Goal: Information Seeking & Learning: Learn about a topic

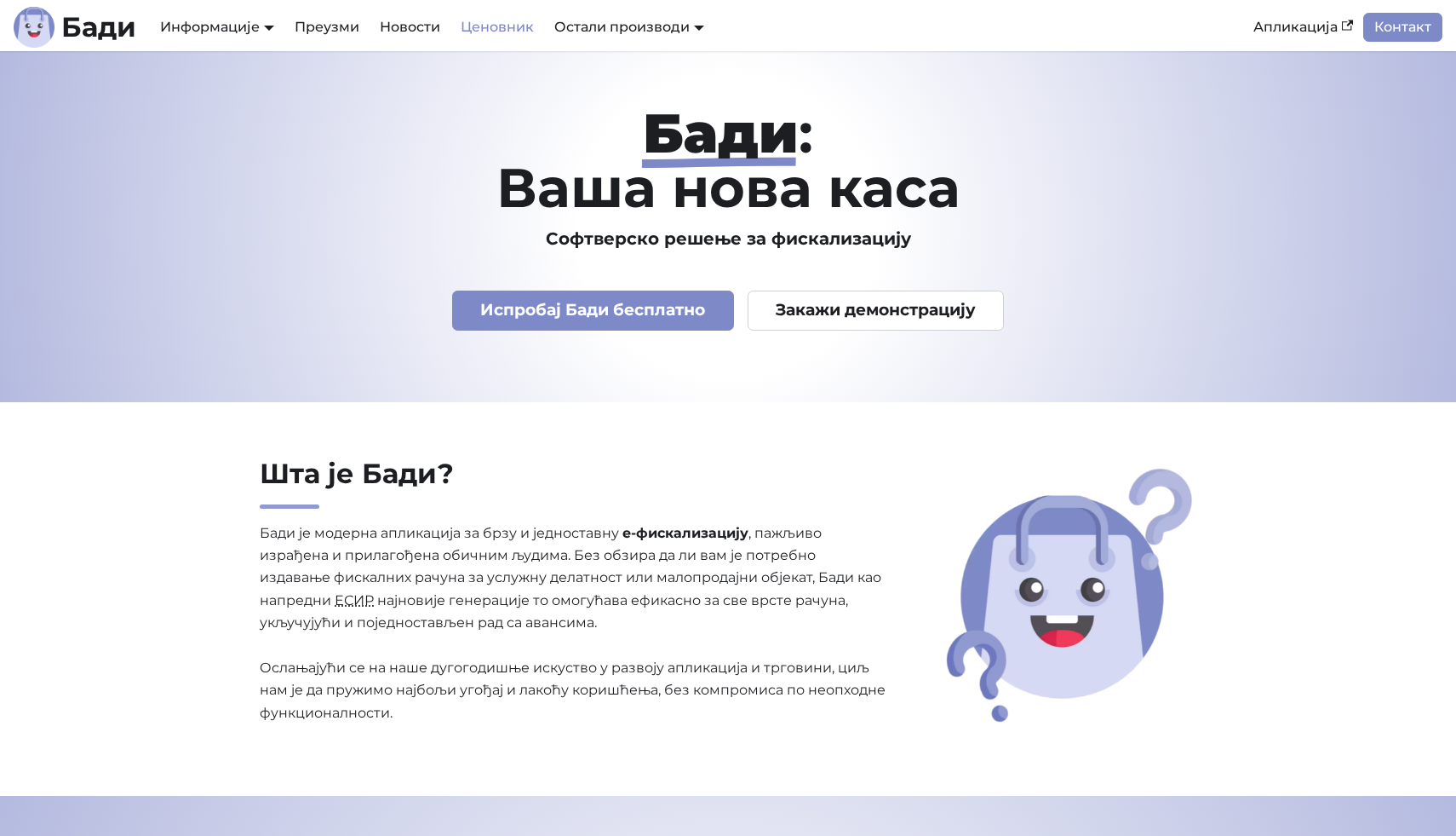
click at [492, 28] on link "Ценовник" at bounding box center [497, 27] width 94 height 29
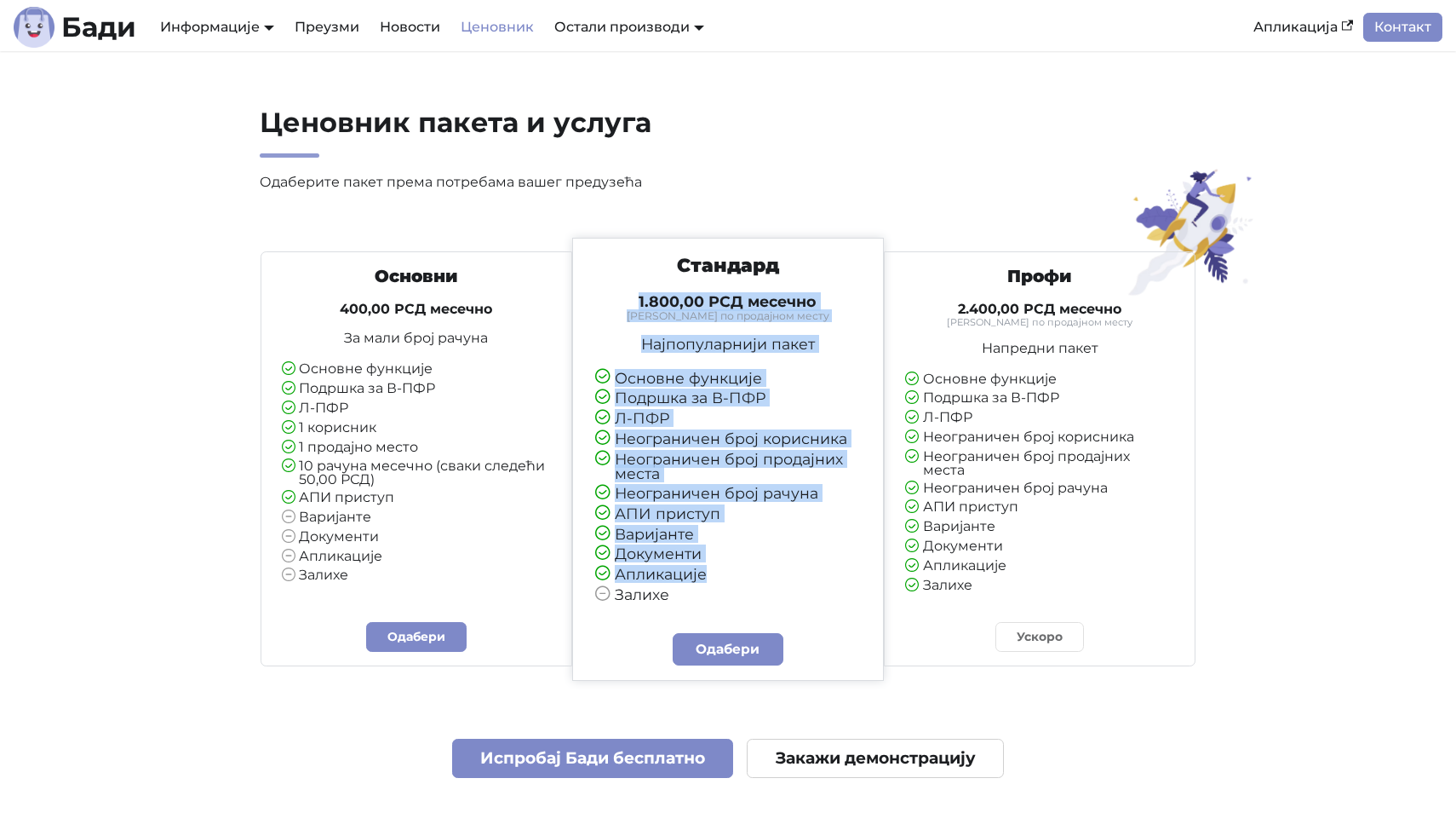
drag, startPoint x: 629, startPoint y: 297, endPoint x: 697, endPoint y: 595, distance: 305.7
click at [696, 594] on div "Стандард 1.800,00 РСД месечно Тарифирано по продајном месту Најпопуларнији паке…" at bounding box center [728, 427] width 295 height 348
click at [697, 595] on li "Залихе" at bounding box center [728, 595] width 265 height 17
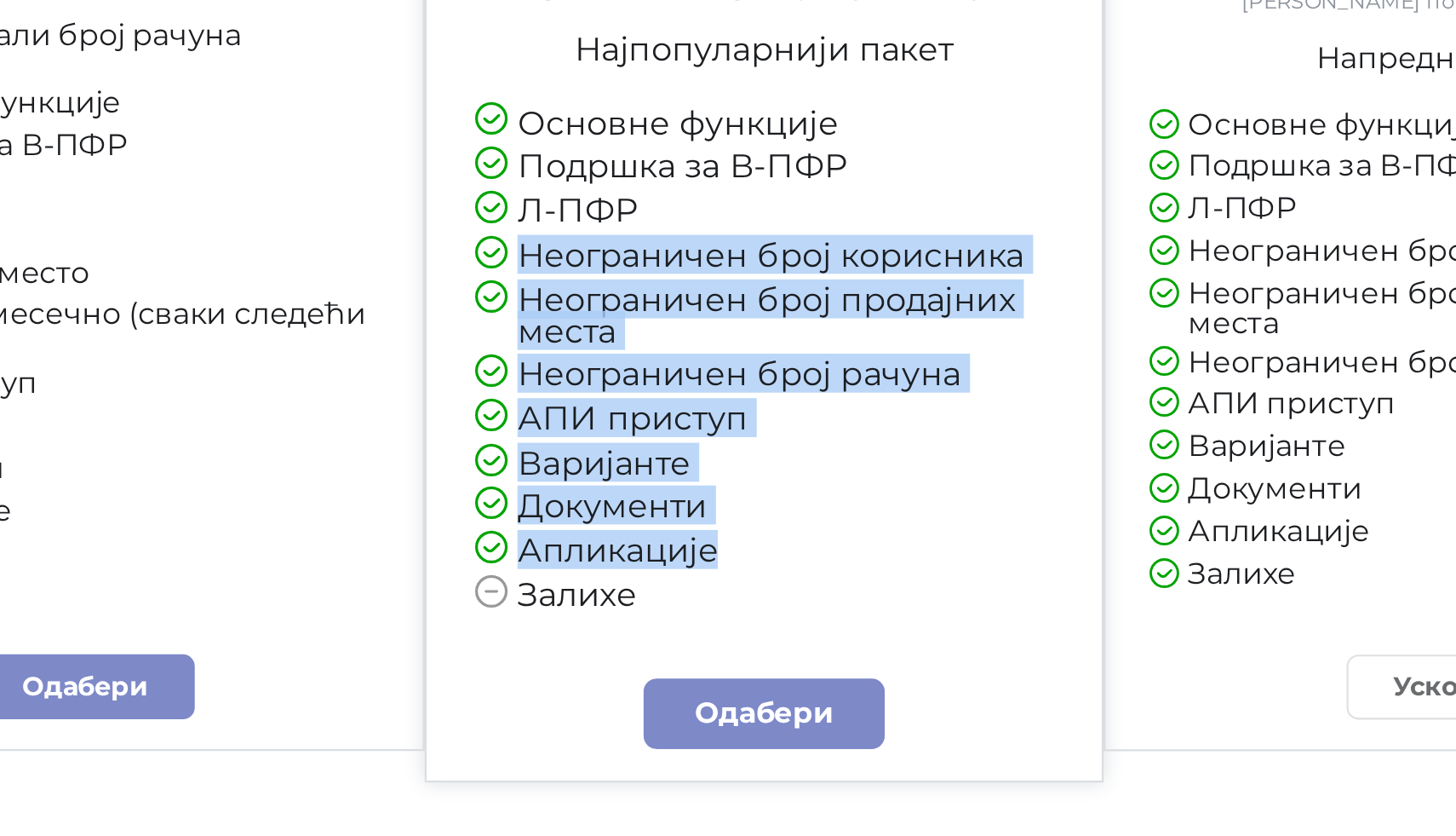
drag, startPoint x: 597, startPoint y: 438, endPoint x: 685, endPoint y: 596, distance: 180.9
click at [685, 596] on ul "Основне функције Подршка за В-ПФР Л-ПФР Неограничен број корисника Неограничен …" at bounding box center [728, 487] width 265 height 232
click at [685, 596] on li "Залихе" at bounding box center [728, 595] width 265 height 17
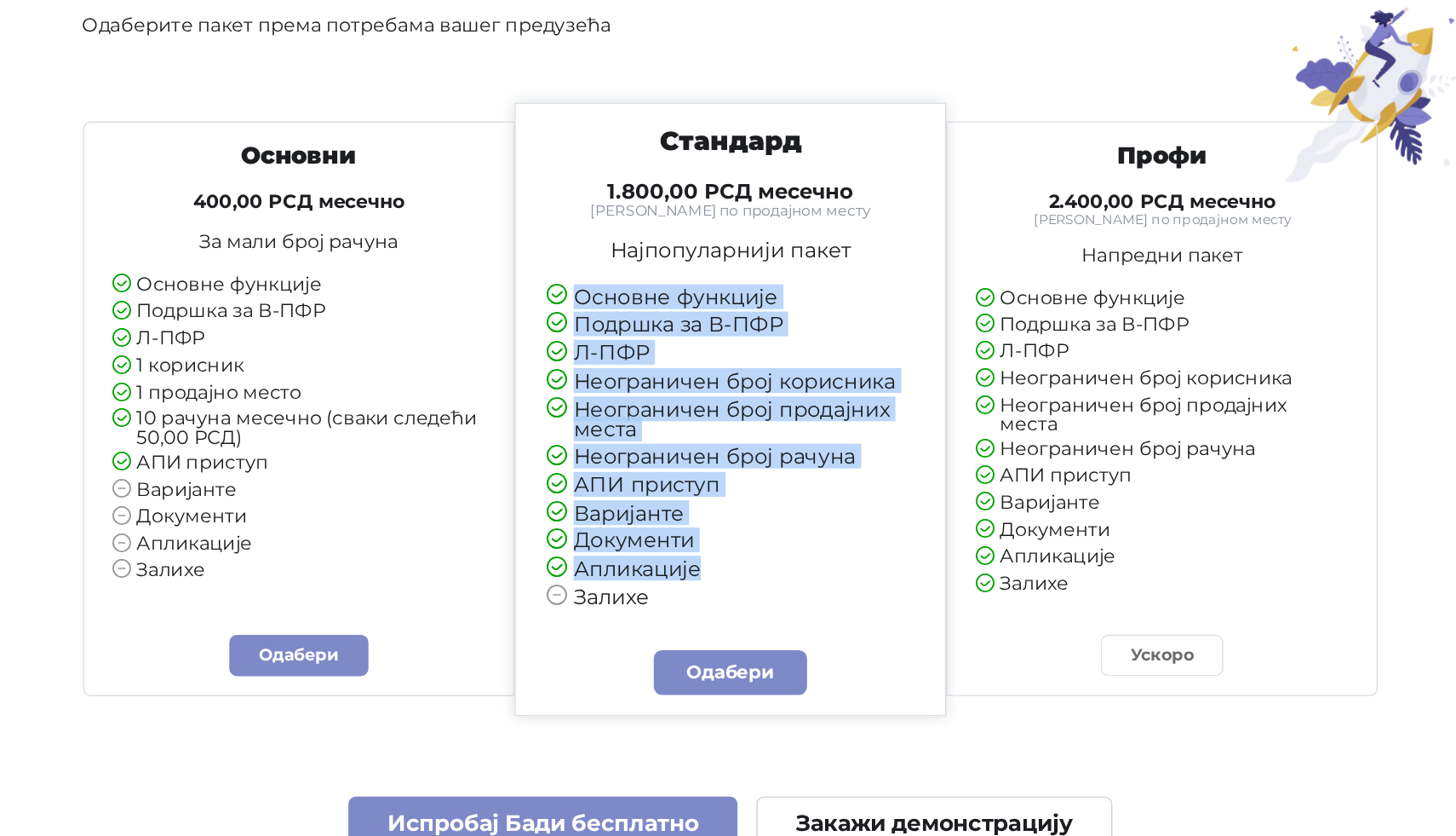
drag, startPoint x: 685, startPoint y: 596, endPoint x: 636, endPoint y: 353, distance: 247.9
click at [636, 353] on div "Стандард 1.800,00 РСД месечно Тарифирано по продајном месту Најпопуларнији паке…" at bounding box center [728, 427] width 295 height 348
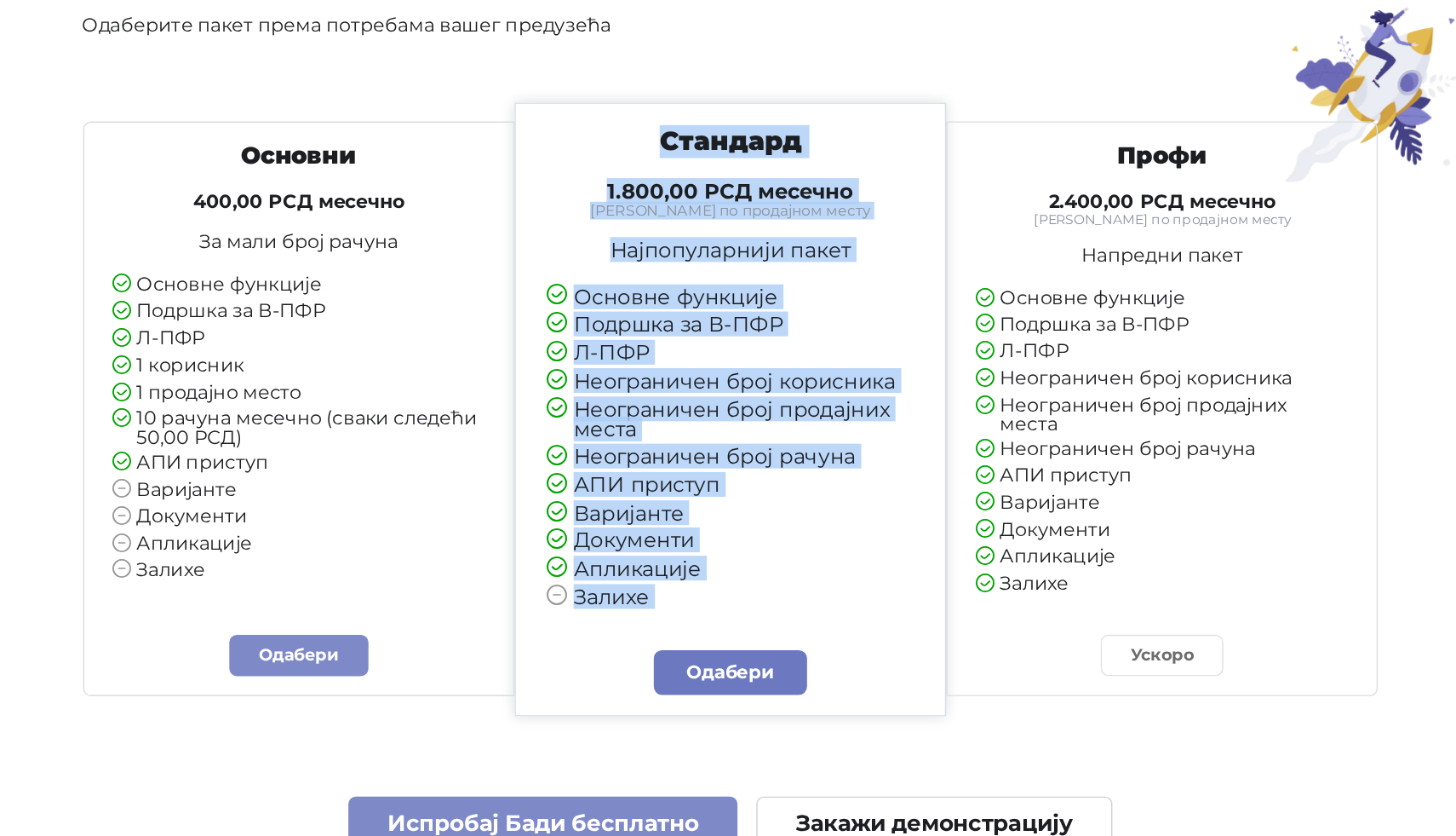
drag, startPoint x: 624, startPoint y: 250, endPoint x: 769, endPoint y: 653, distance: 428.3
click at [769, 653] on div "Стандард 1.800,00 РСД месечно Тарифирано по продајном месту Најпопуларнији паке…" at bounding box center [728, 459] width 313 height 443
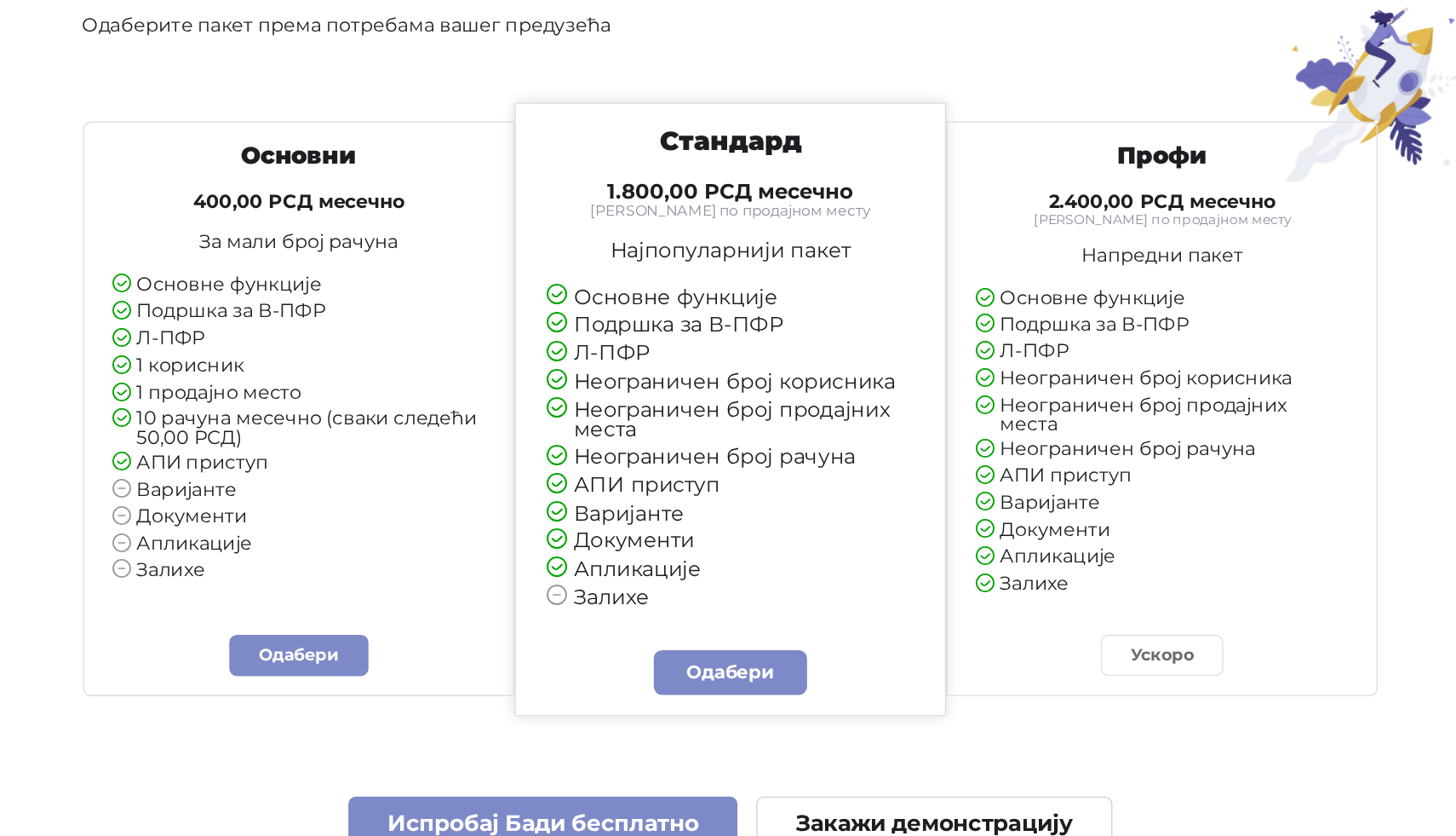
click at [770, 582] on li "Апликације" at bounding box center [728, 575] width 265 height 17
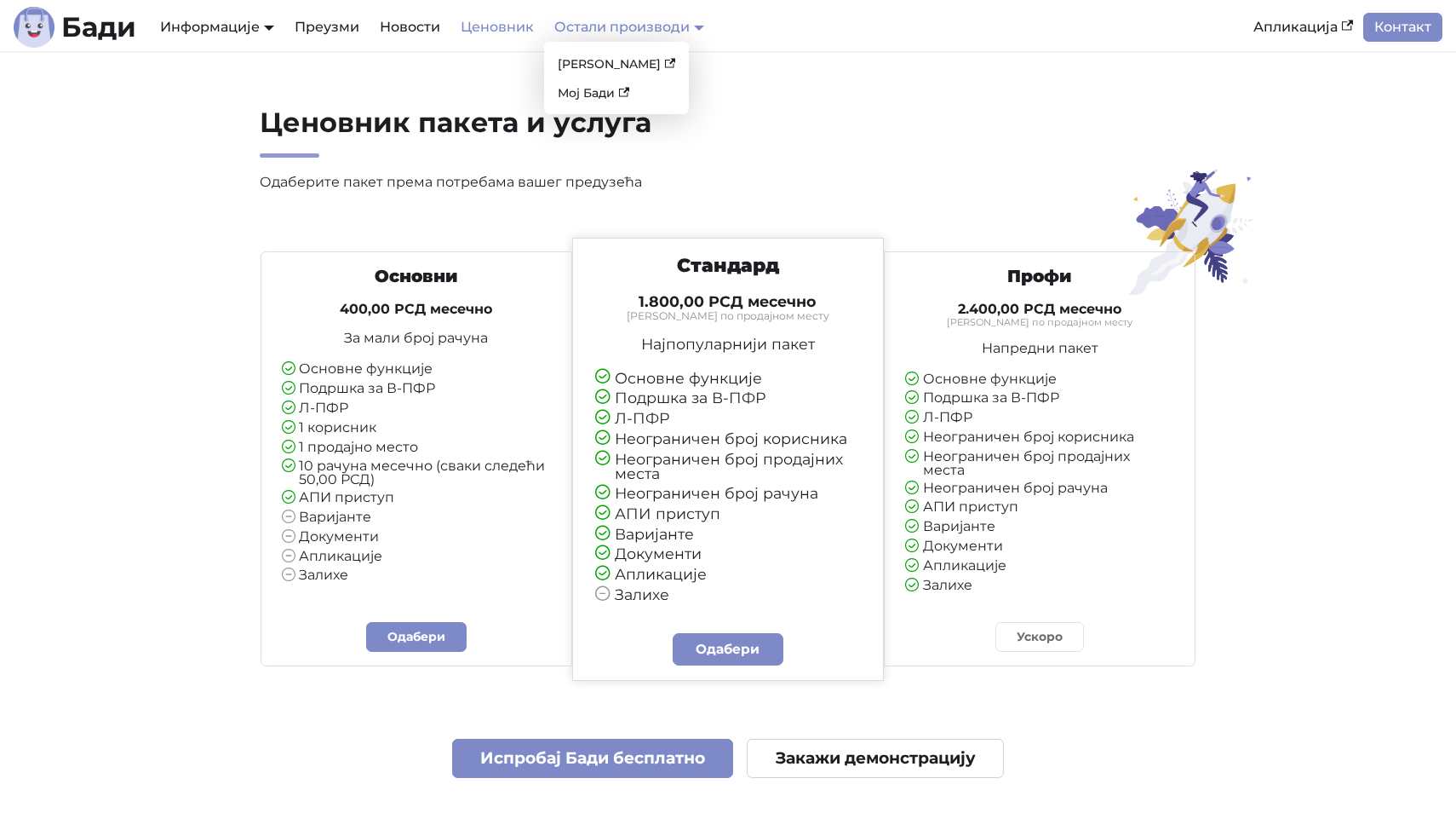
click at [681, 33] on link "Остали производи" at bounding box center [630, 26] width 150 height 17
click at [580, 59] on link "[PERSON_NAME]" at bounding box center [616, 63] width 131 height 26
click at [705, 144] on h2 "Ценовник пакета и услуга" at bounding box center [573, 131] width 629 height 52
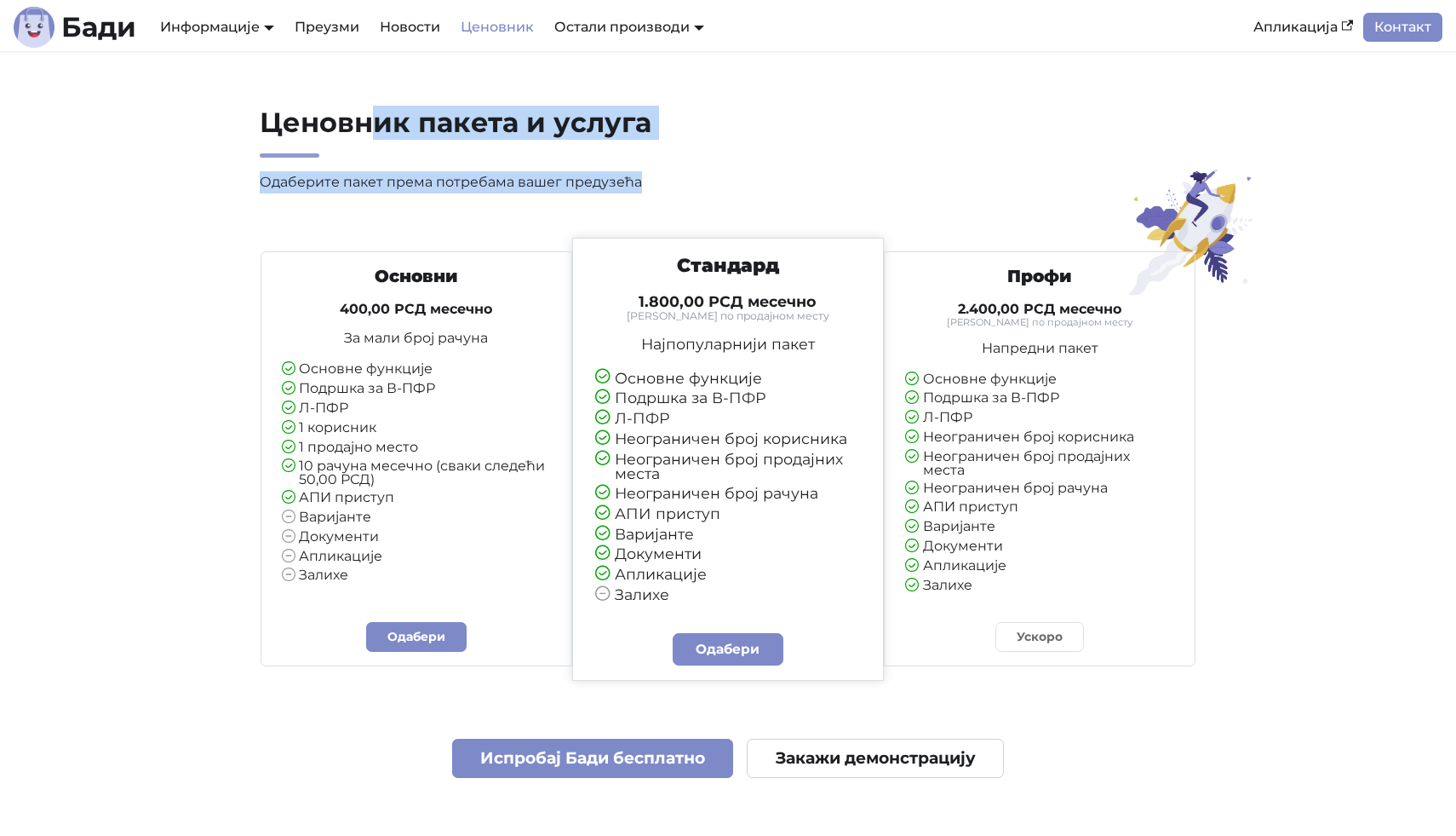
drag, startPoint x: 689, startPoint y: 182, endPoint x: 374, endPoint y: 115, distance: 322.0
click at [374, 115] on div "Ценовник пакета и услуга Одаберите пакет према потребама вашег предузећа" at bounding box center [573, 157] width 655 height 104
click at [374, 115] on h2 "Ценовник пакета и услуга" at bounding box center [573, 131] width 629 height 52
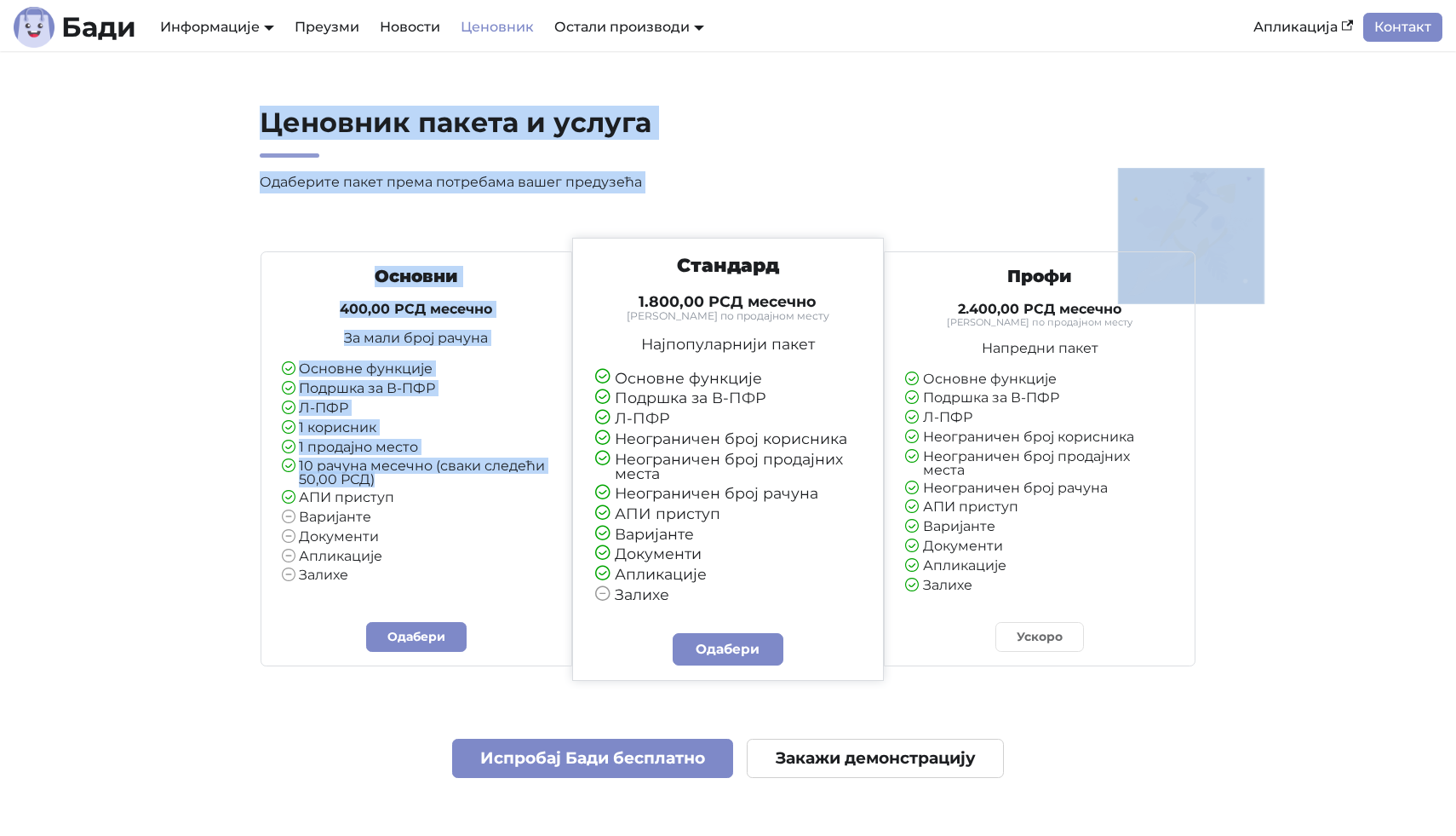
drag, startPoint x: 226, startPoint y: 100, endPoint x: 460, endPoint y: 537, distance: 495.7
click at [467, 523] on section "Ценовник пакета и услуга Одаберите пакет према потребама вашег предузећа Основн…" at bounding box center [728, 647] width 1456 height 1192
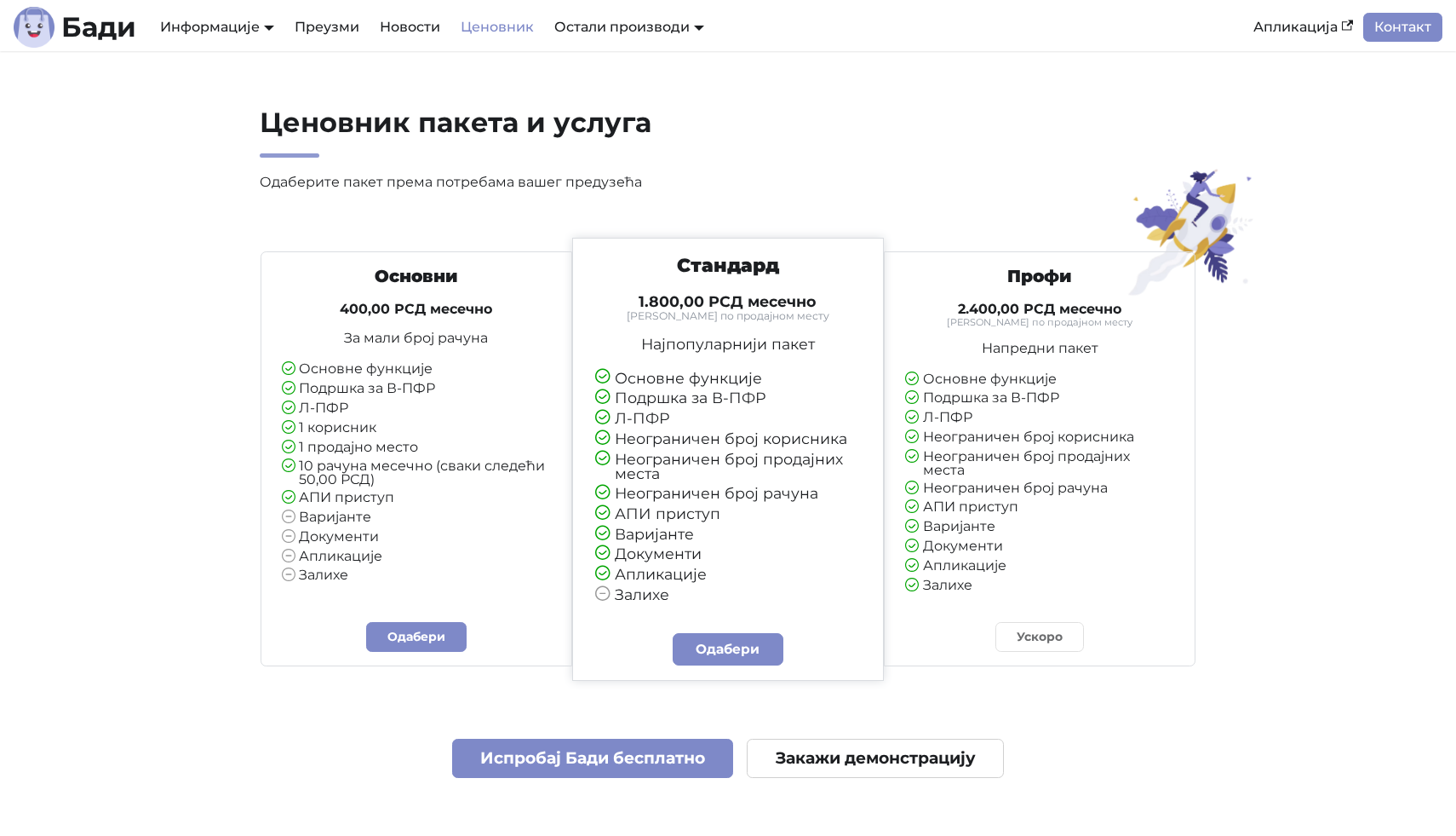
click at [434, 592] on div "Основни 400,00 РСД месечно За мали број рачуна Основне функције Подршка за В-ПФ…" at bounding box center [416, 431] width 297 height 332
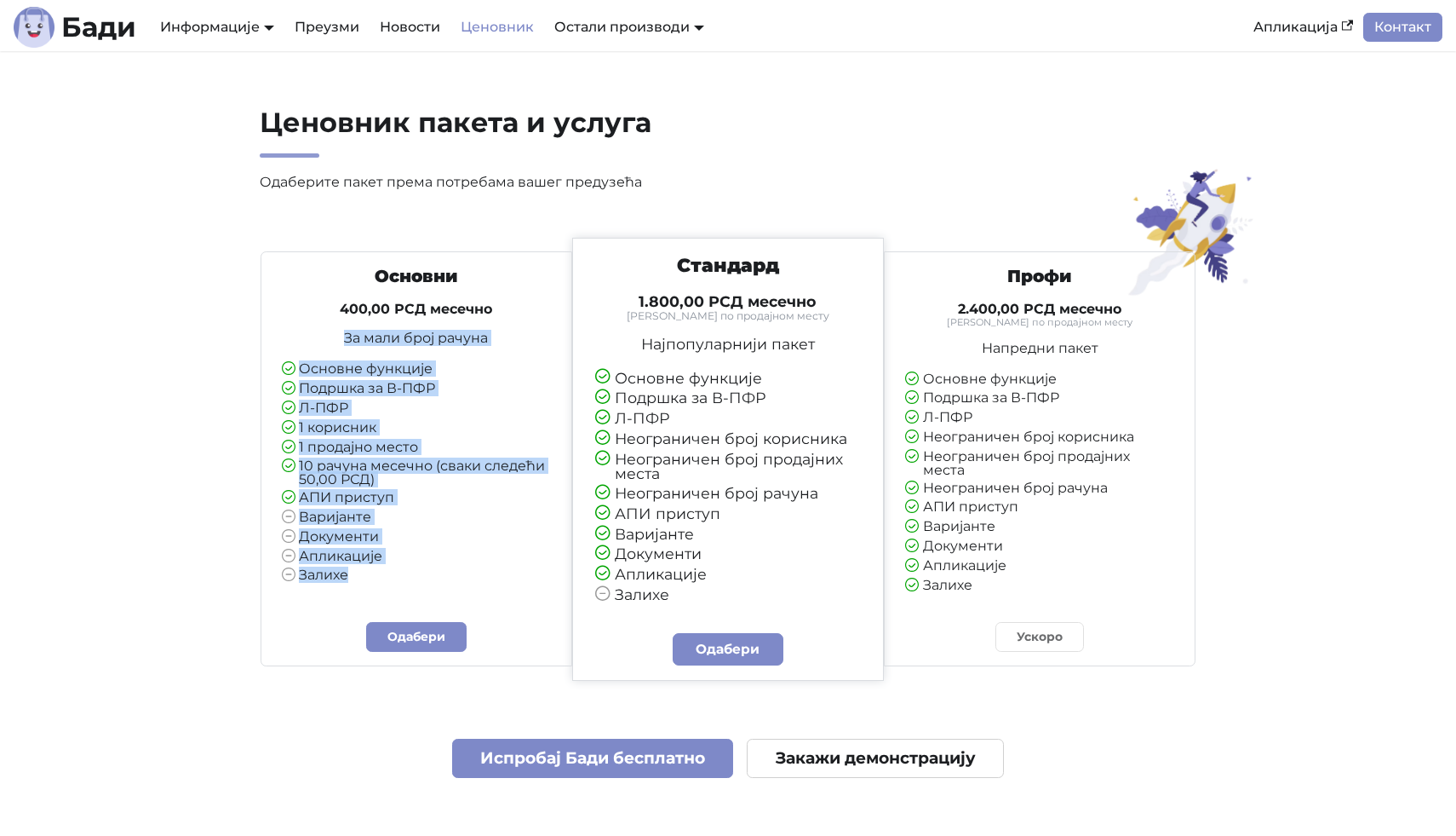
drag, startPoint x: 427, startPoint y: 593, endPoint x: 279, endPoint y: 326, distance: 305.3
click at [279, 326] on div "Основни 400,00 РСД месечно За мали број рачуна Основне функције Подршка за В-ПФ…" at bounding box center [416, 458] width 313 height 415
click at [279, 326] on div "Основни 400,00 РСД месечно За мали број рачуна Основне функције Подршка за В-ПФ…" at bounding box center [416, 424] width 297 height 318
drag, startPoint x: 282, startPoint y: 272, endPoint x: 425, endPoint y: 615, distance: 371.6
click at [425, 613] on div "Основни 400,00 РСД месечно За мали број рачуна Основне функције Подршка за В-ПФ…" at bounding box center [416, 458] width 313 height 415
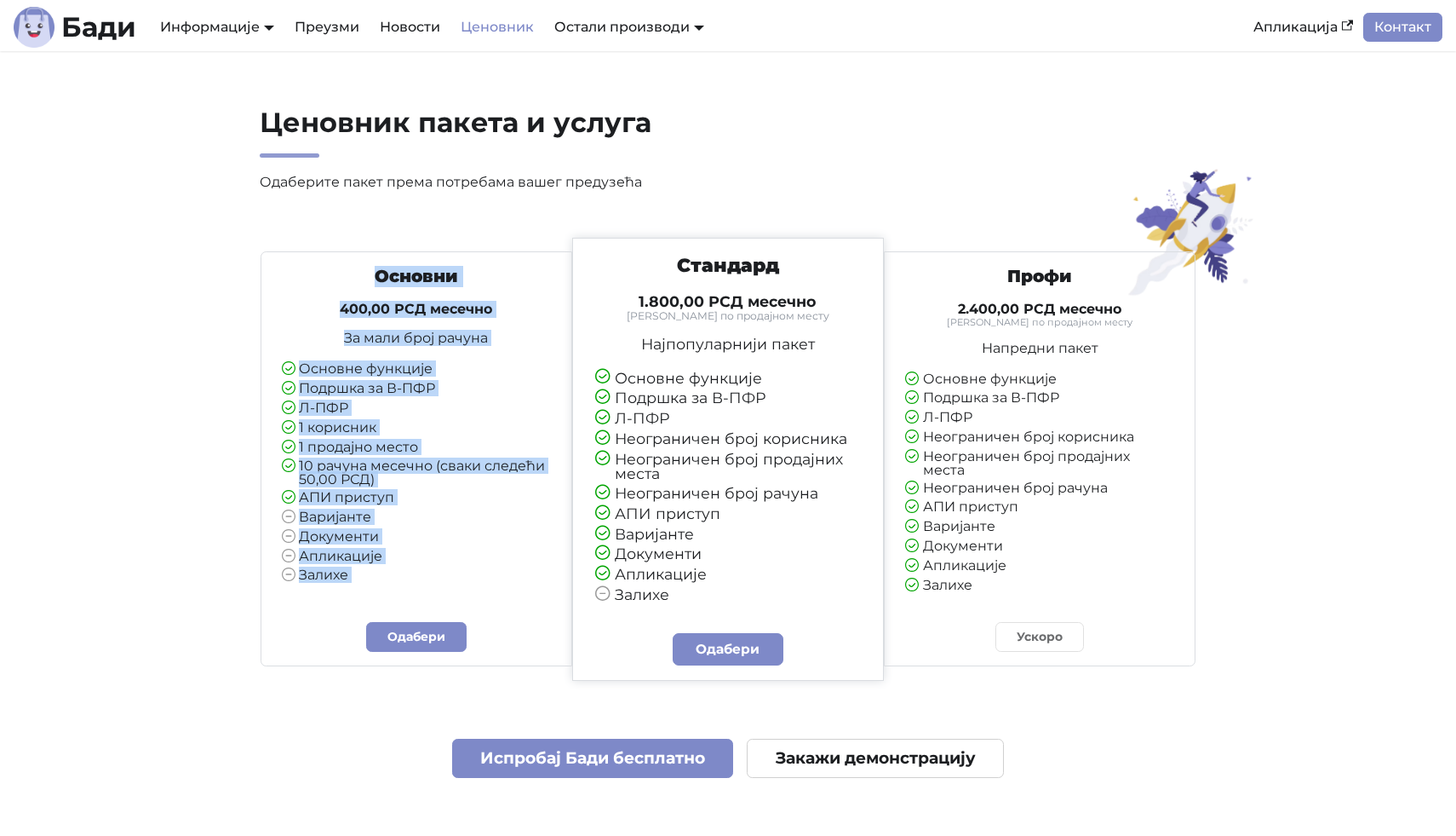
click at [417, 581] on div "Основни 400,00 РСД месечно За мали број рачуна Основне функције Подршка за В-ПФ…" at bounding box center [416, 431] width 297 height 332
drag, startPoint x: 417, startPoint y: 581, endPoint x: 303, endPoint y: 251, distance: 349.1
click at [303, 251] on div "Основни 400,00 РСД месечно За мали број рачуна Основне функције Подршка за В-ПФ…" at bounding box center [728, 452] width 937 height 428
drag, startPoint x: 303, startPoint y: 251, endPoint x: 538, endPoint y: 572, distance: 397.8
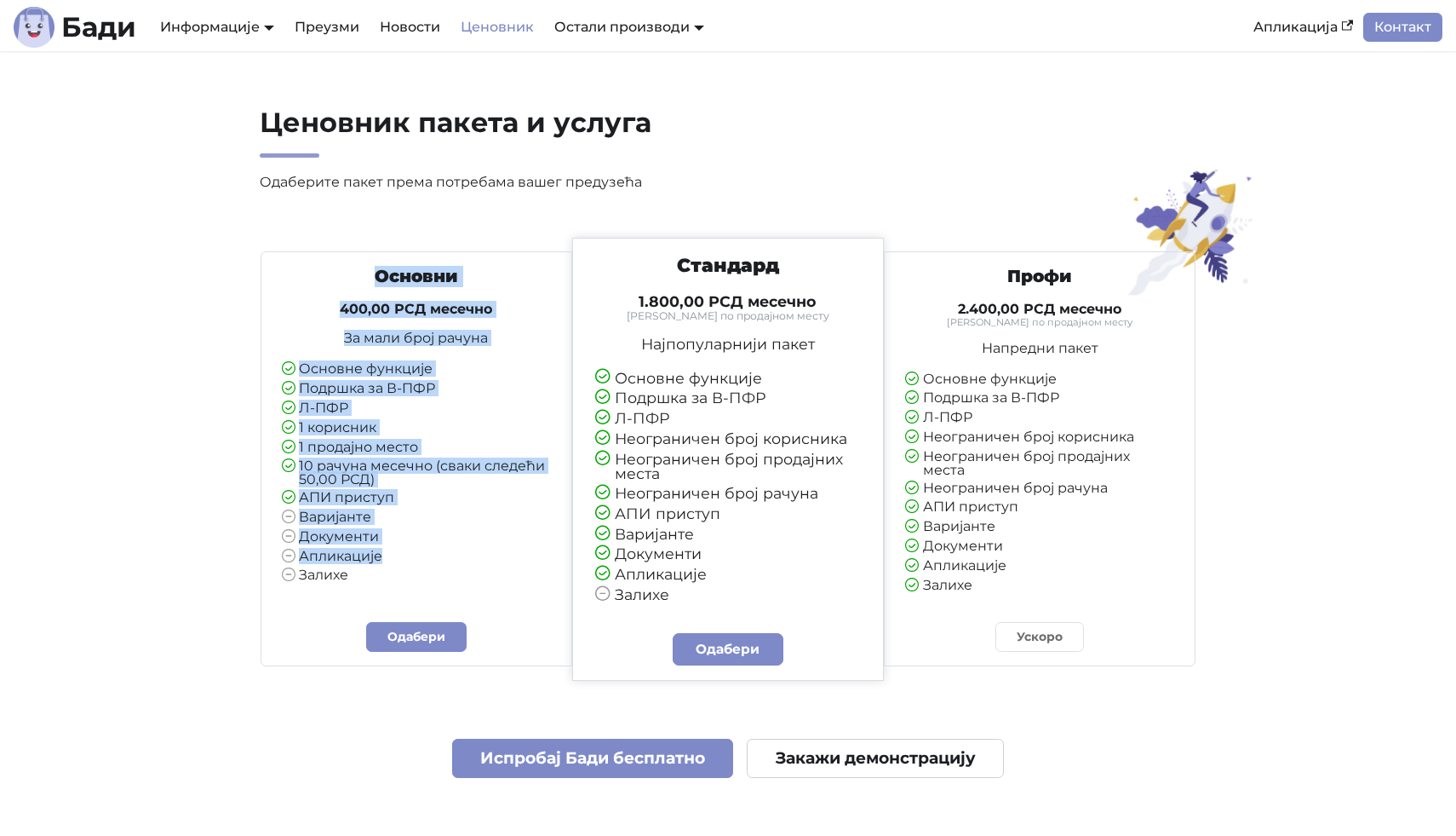
click at [538, 572] on div "Основни 400,00 РСД месечно За мали број рачуна Основне функције Подршка за В-ПФ…" at bounding box center [728, 452] width 937 height 428
click at [538, 572] on li "Залихе" at bounding box center [416, 577] width 270 height 16
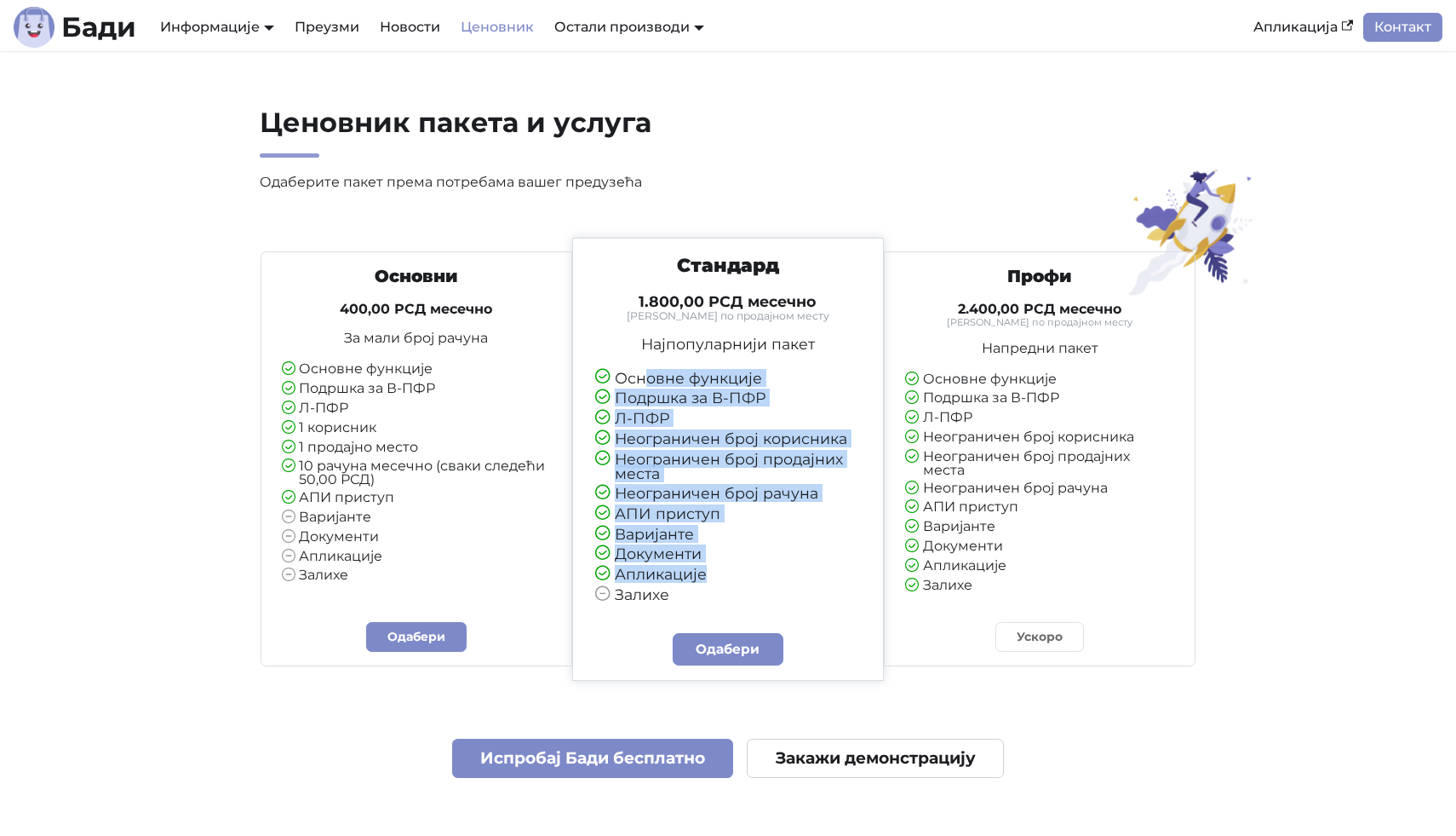
drag, startPoint x: 703, startPoint y: 595, endPoint x: 652, endPoint y: 344, distance: 256.1
click at [652, 345] on div "Стандард 1.800,00 РСД месечно Тарифирано по продајном месту Најпопуларнији паке…" at bounding box center [728, 427] width 295 height 348
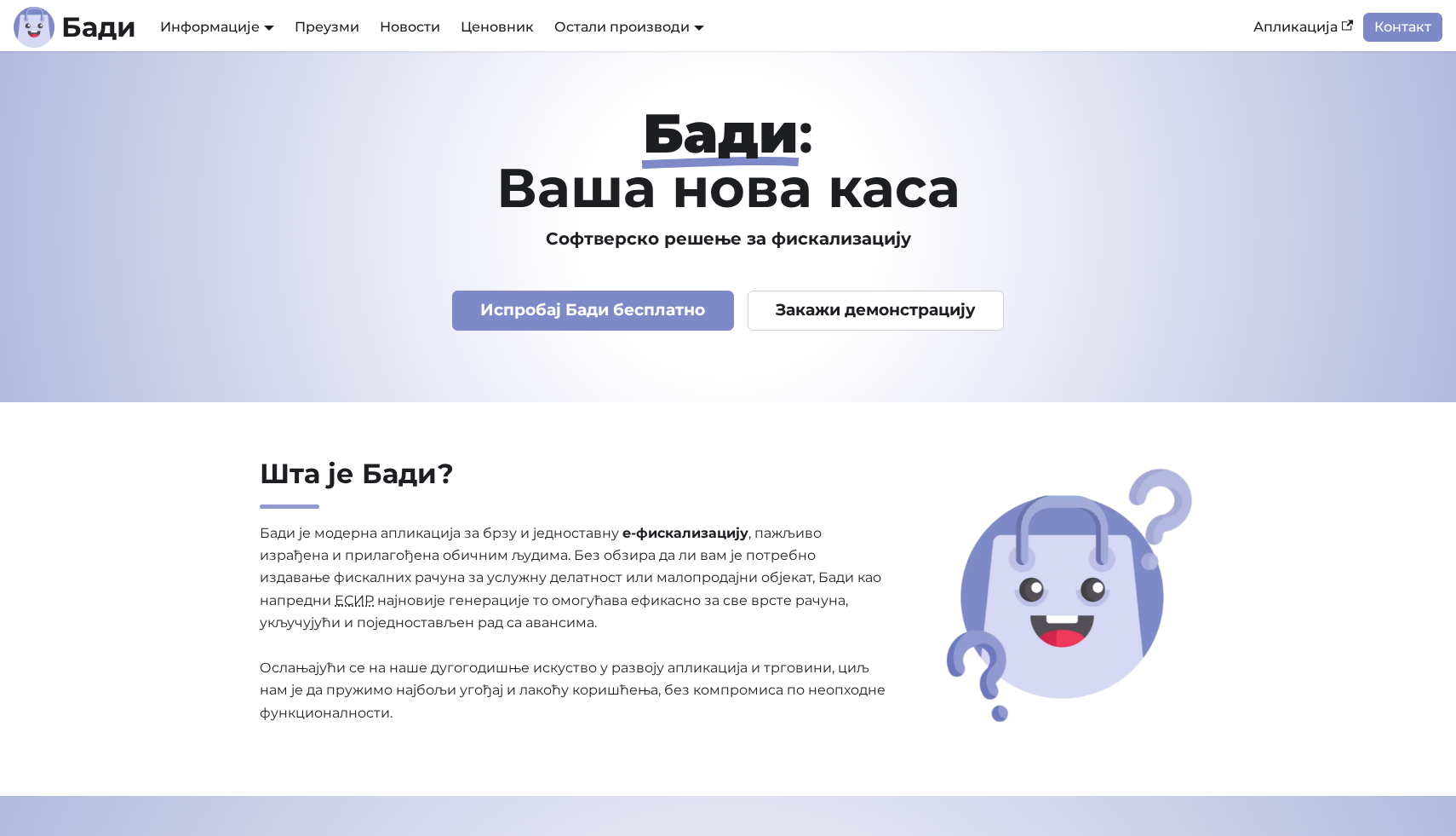
click at [606, 122] on h1 "Бади : Ваша нова каса" at bounding box center [728, 160] width 1097 height 109
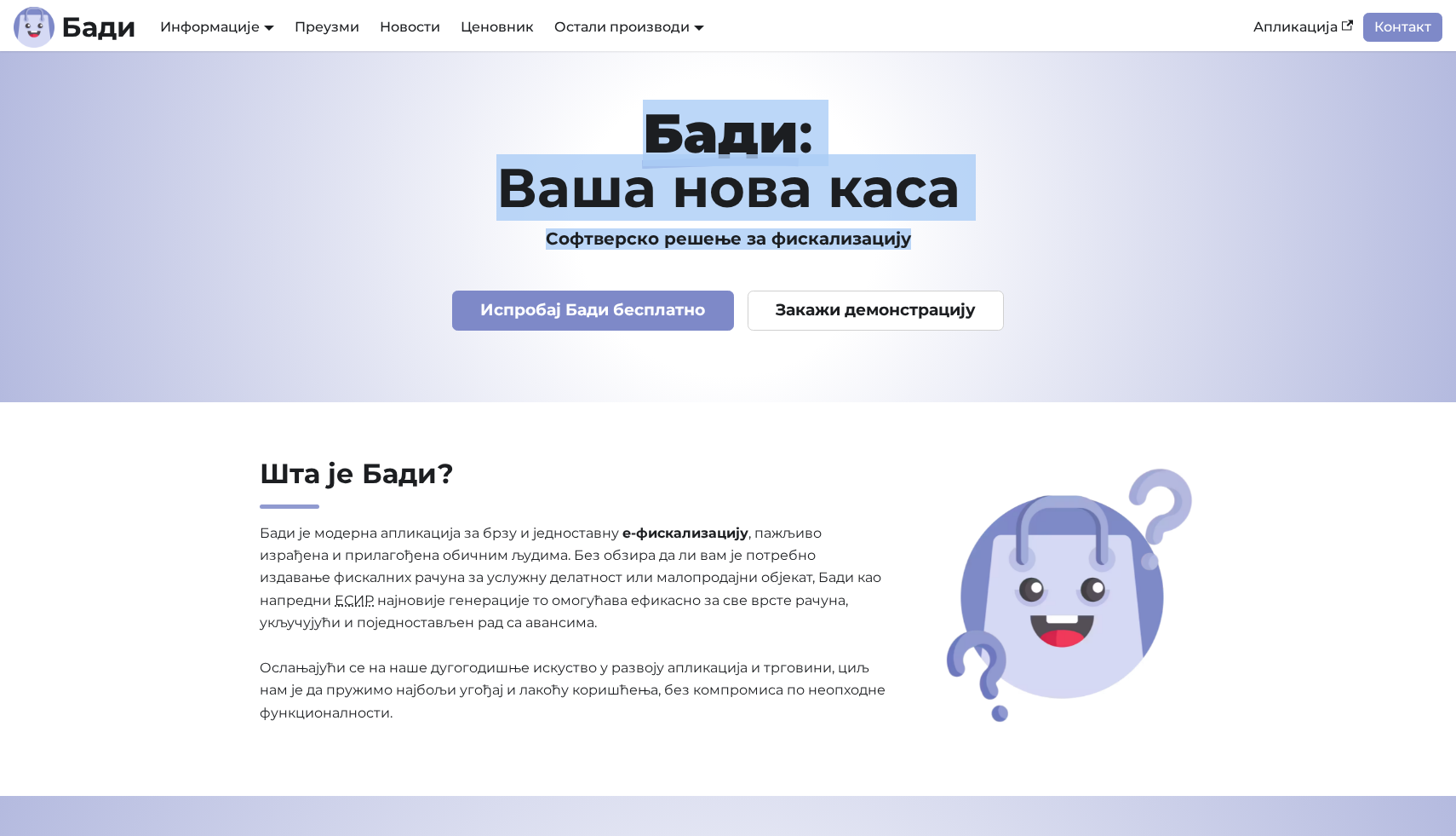
drag, startPoint x: 606, startPoint y: 122, endPoint x: 892, endPoint y: 241, distance: 309.8
click at [892, 241] on div "Бади : Ваша нова каса Софтверско решење за фискализацију Испробај Бади бесплатн…" at bounding box center [728, 226] width 1124 height 242
click at [892, 241] on h3 "Софтверско решење за фискализацију" at bounding box center [728, 239] width 1097 height 21
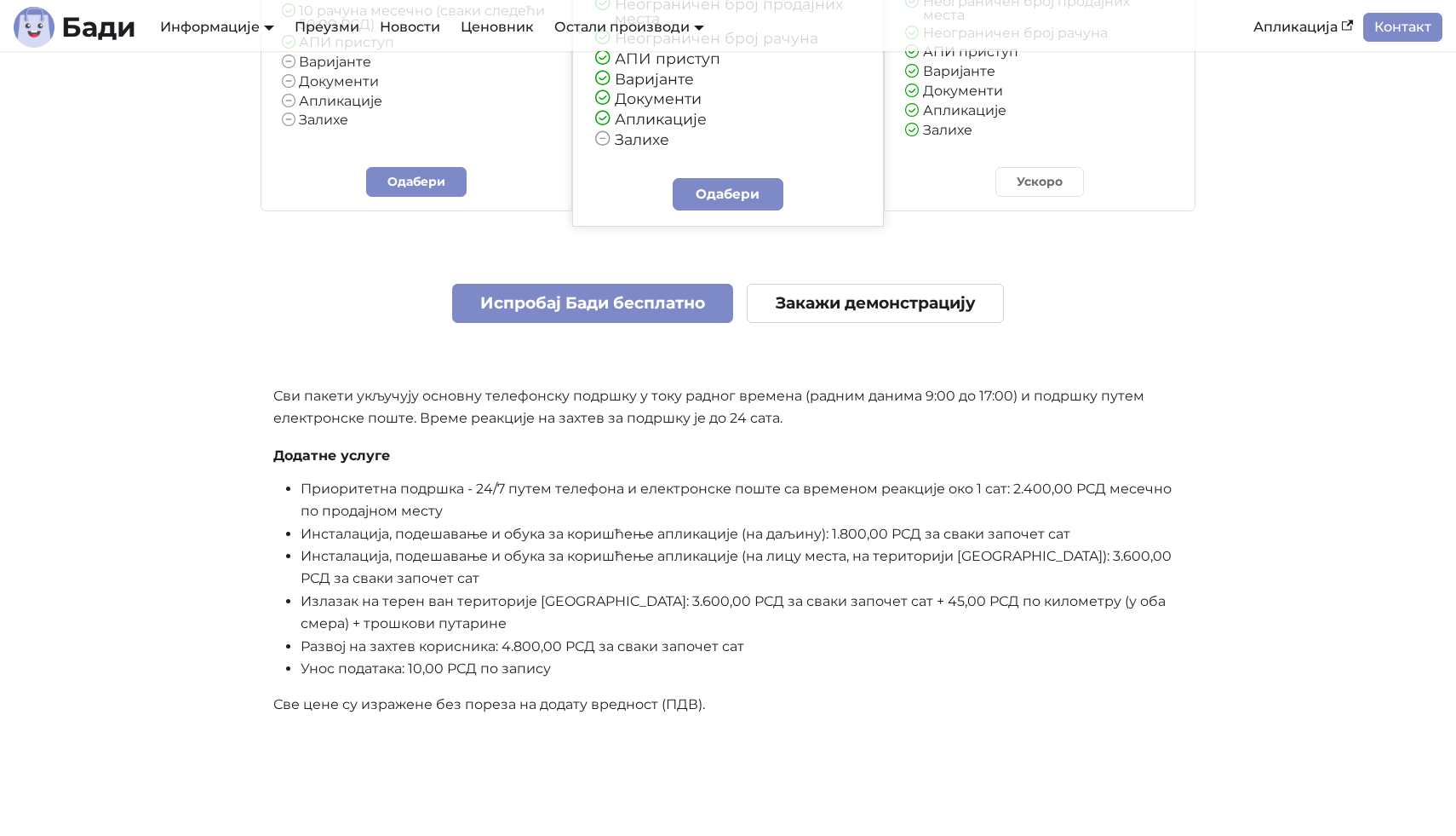
scroll to position [4144, 0]
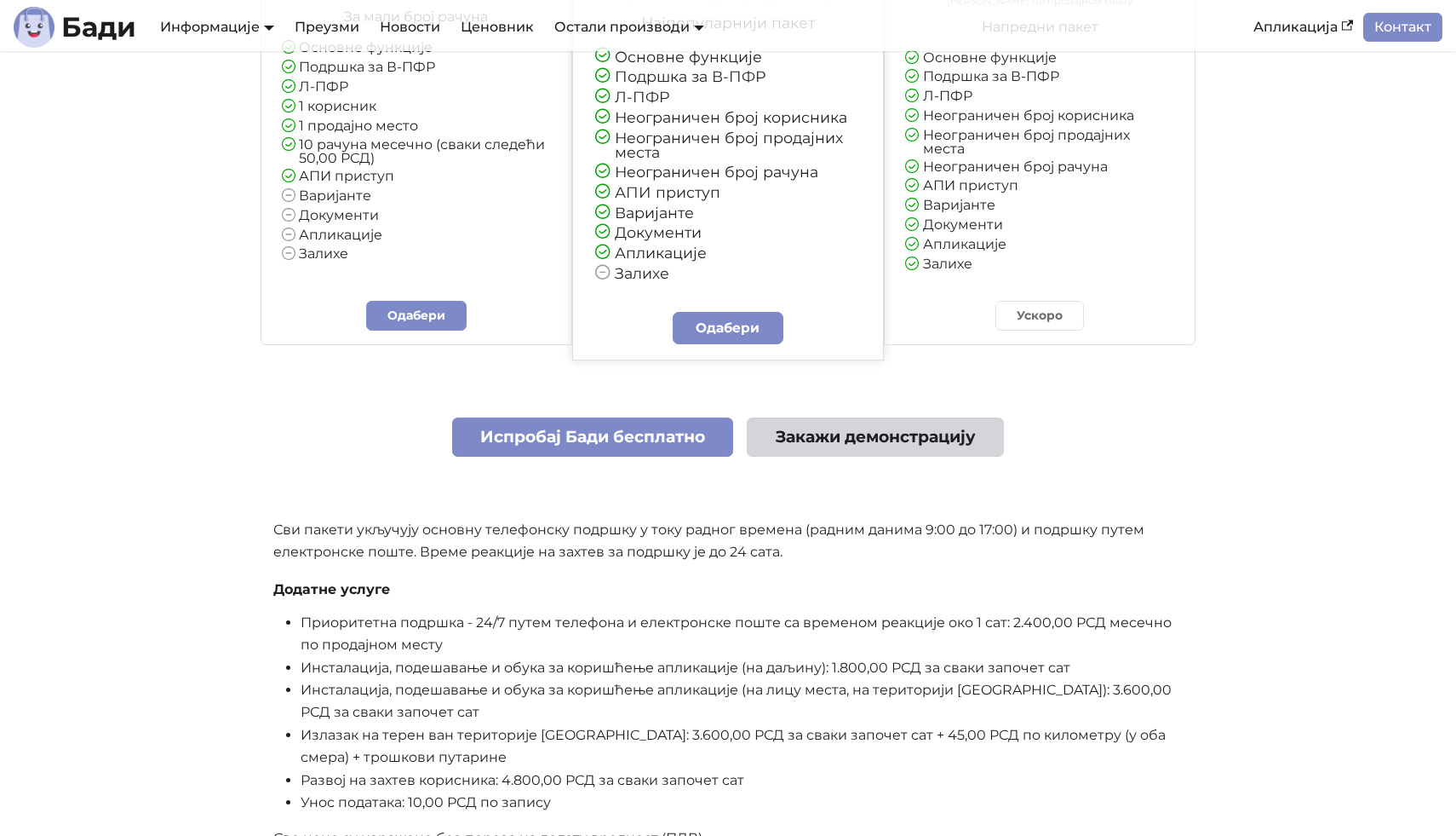
click at [829, 451] on link "Закажи демонстрацију" at bounding box center [876, 437] width 257 height 40
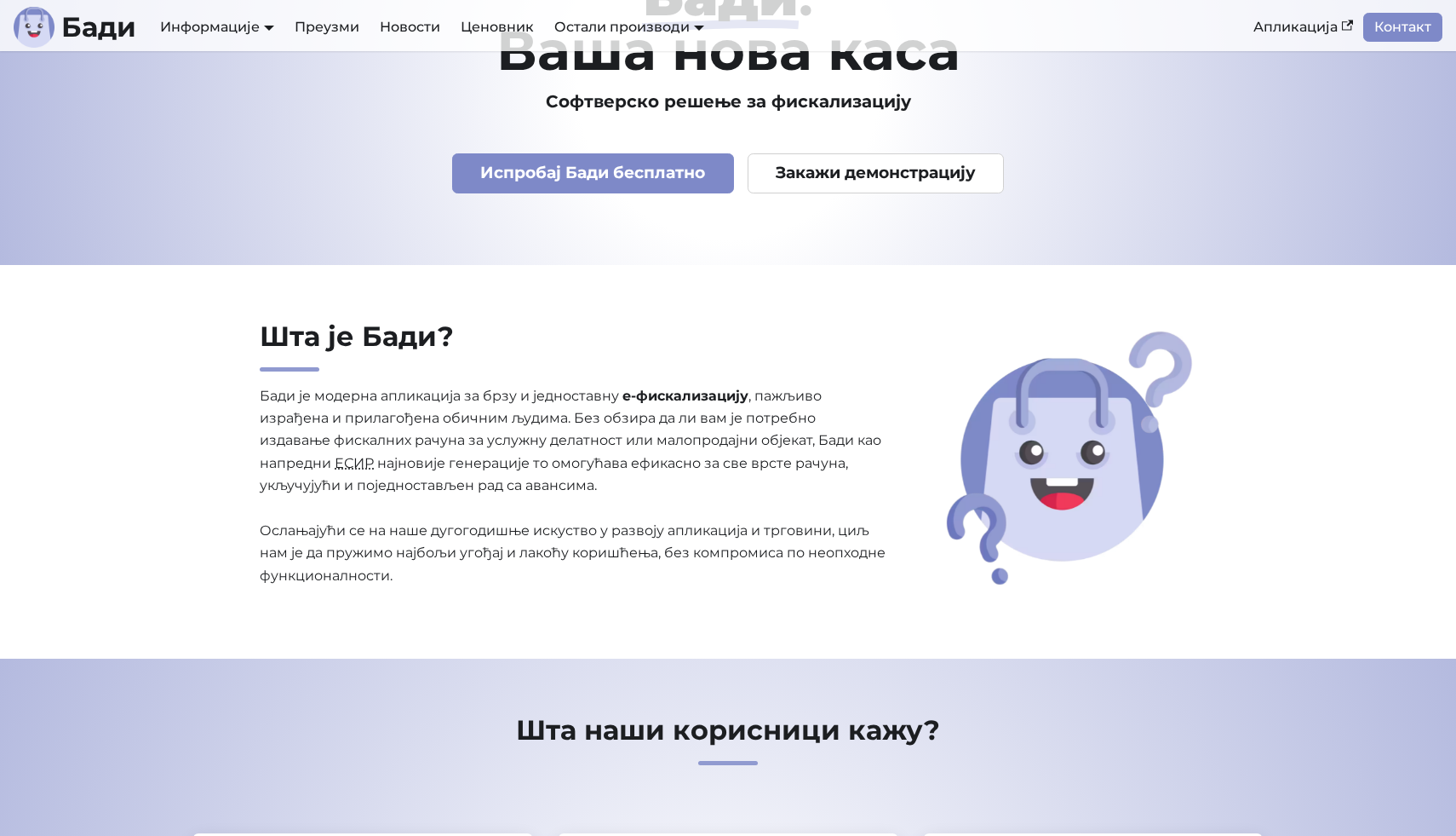
scroll to position [0, 0]
